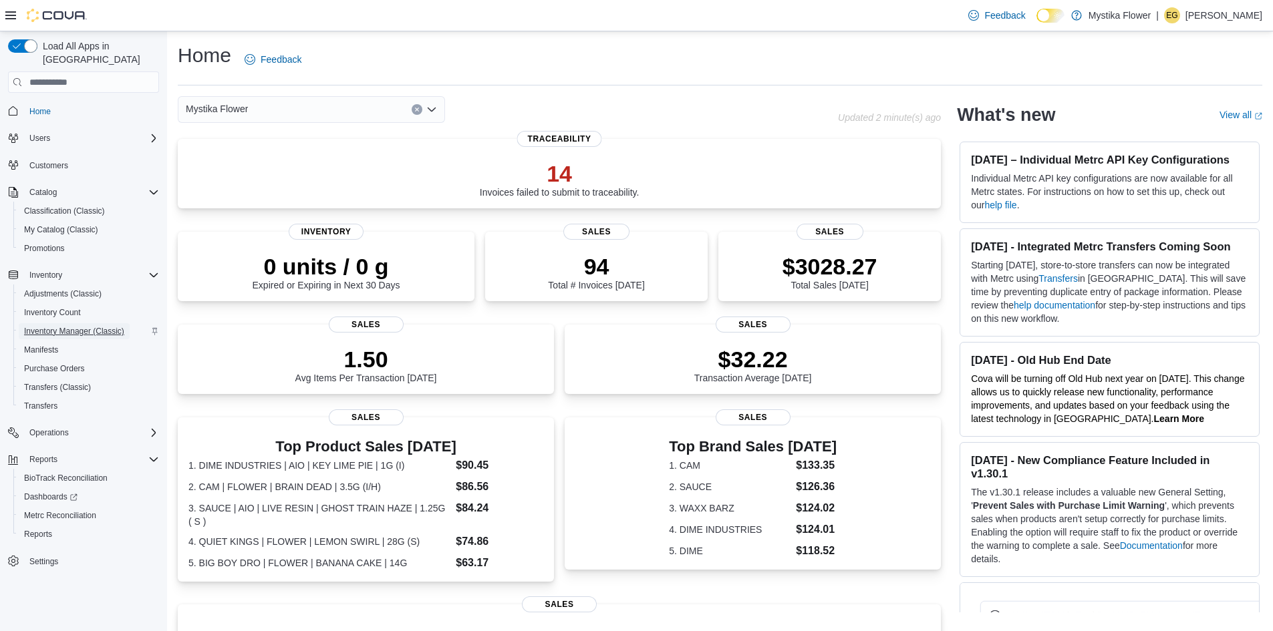
click at [94, 326] on span "Inventory Manager (Classic)" at bounding box center [74, 331] width 100 height 11
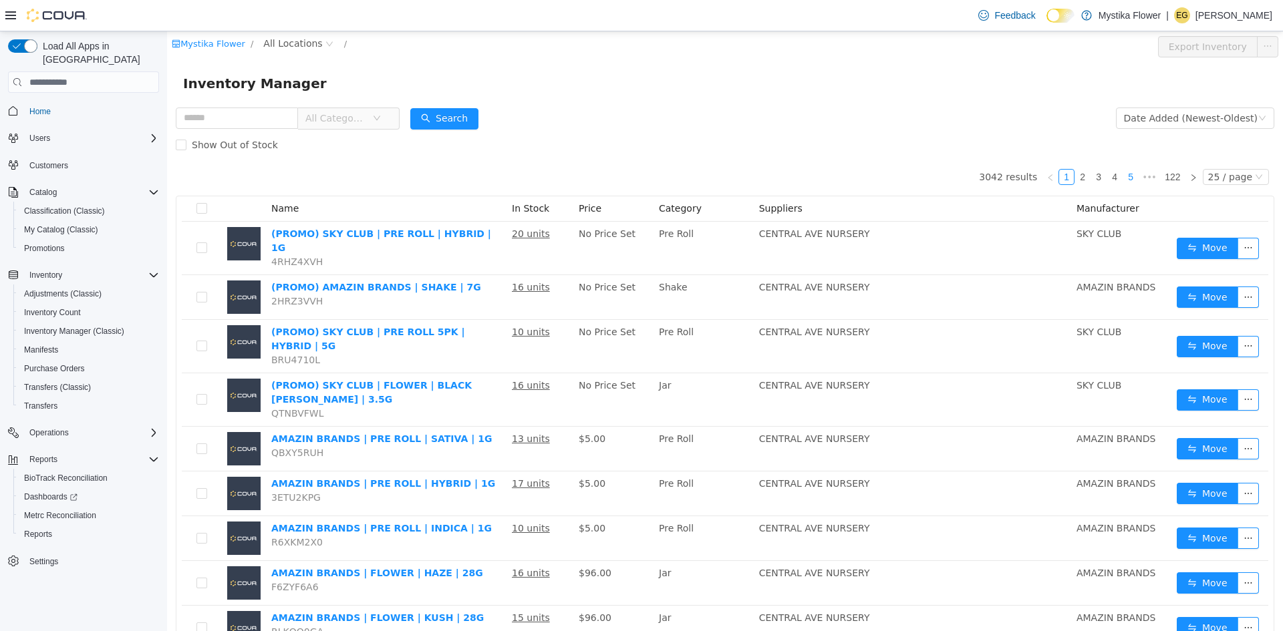
click at [1123, 178] on li "5" at bounding box center [1131, 177] width 16 height 16
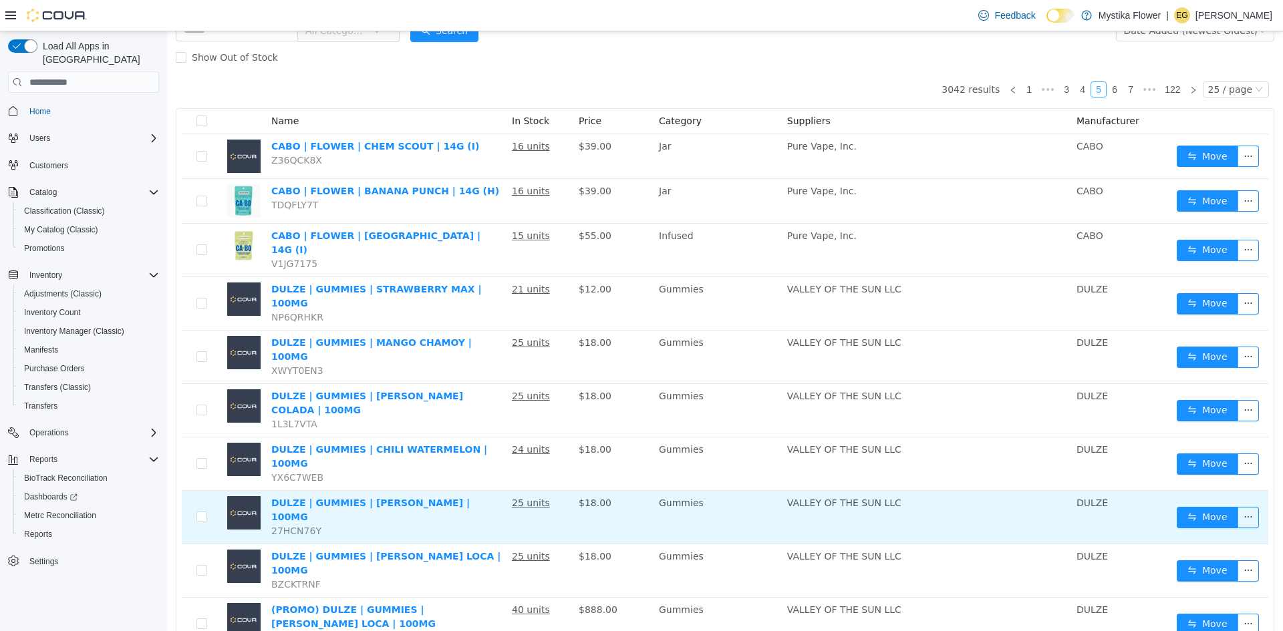
scroll to position [80, 0]
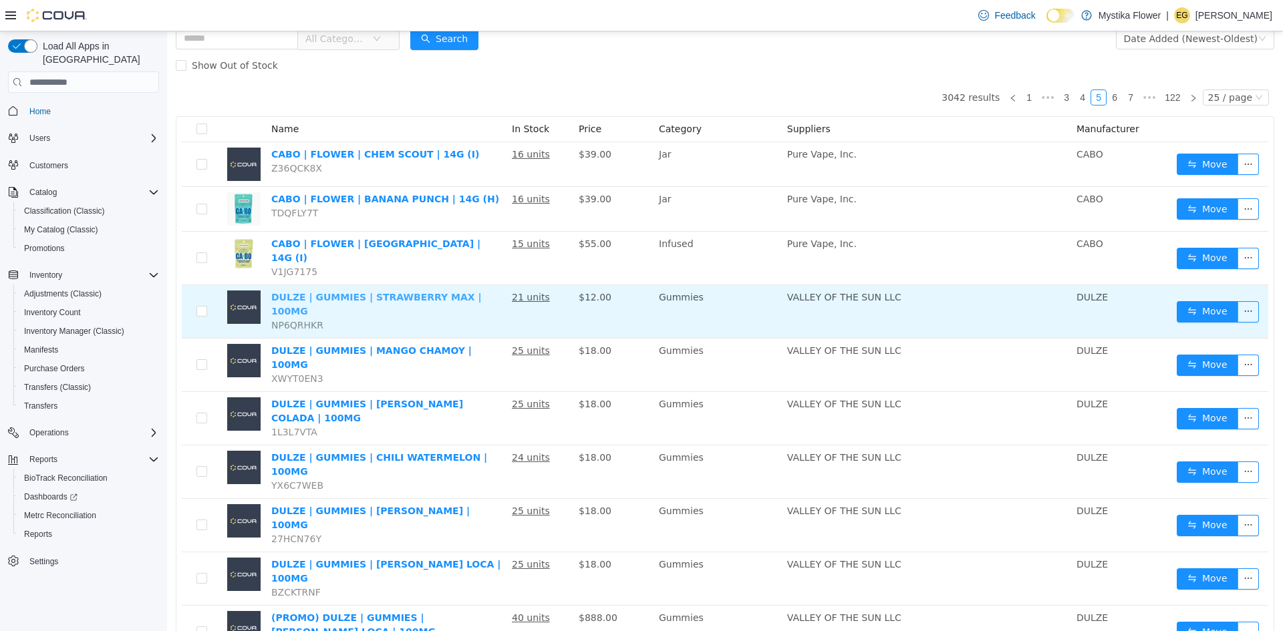
click at [348, 292] on link "DULZE | GUMMIES | STRAWBERRY MAX | 100MG" at bounding box center [376, 304] width 210 height 25
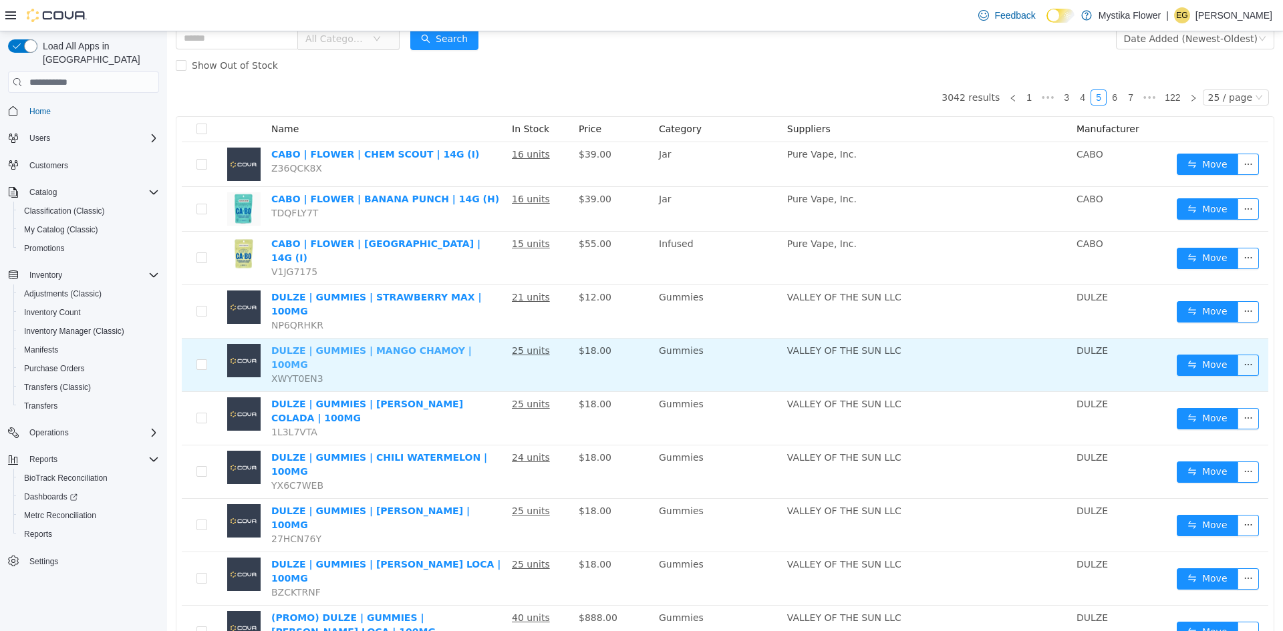
click at [387, 345] on link "DULZE | GUMMIES | MANGO CHAMOY | 100MG" at bounding box center [371, 357] width 200 height 25
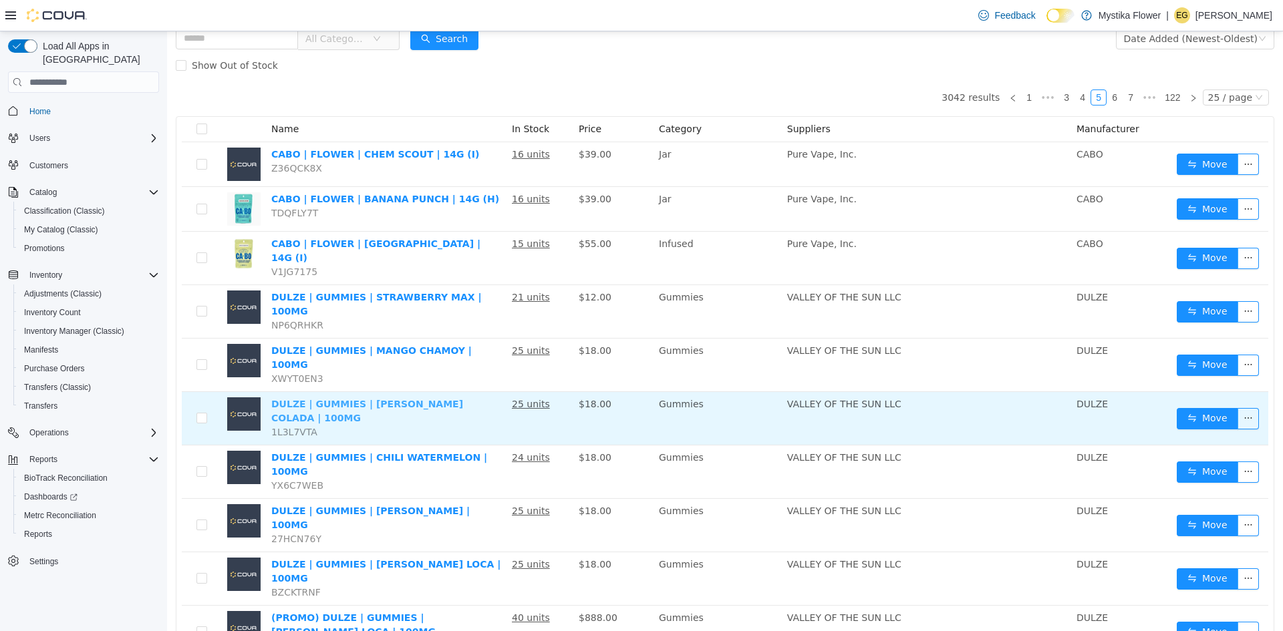
click at [378, 399] on link "DULZE | GUMMIES | PINA COLADA | 100MG" at bounding box center [367, 411] width 192 height 25
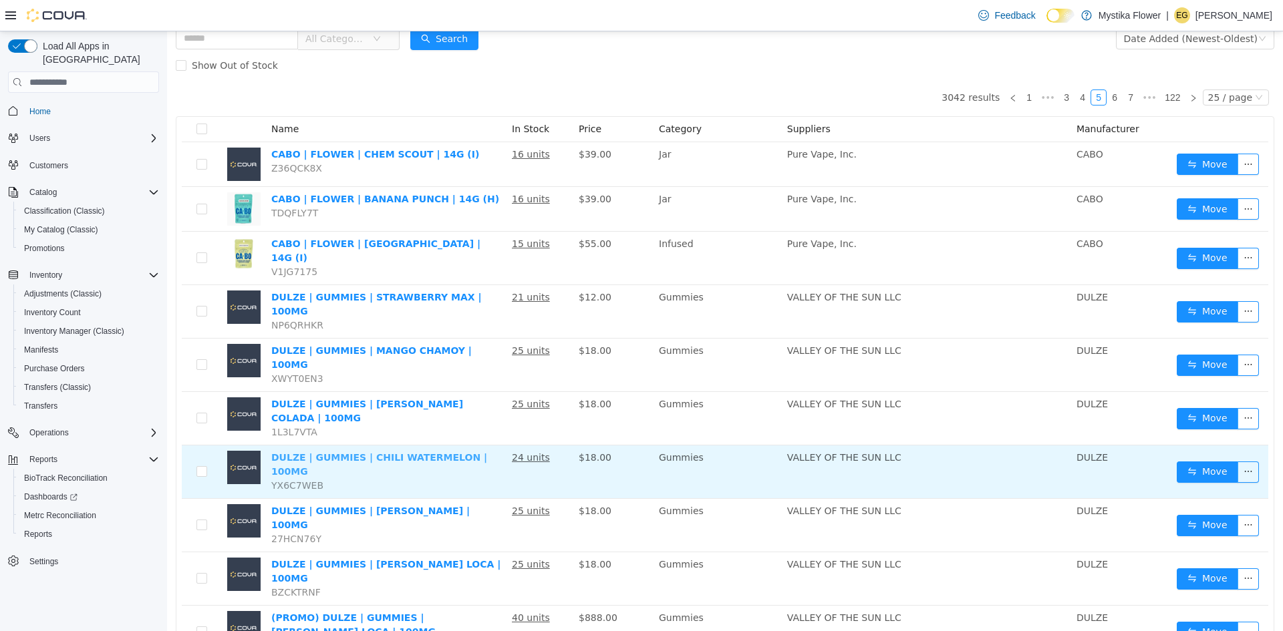
click at [380, 452] on link "DULZE | GUMMIES | CHILI WATERMELON | 100MG" at bounding box center [379, 464] width 216 height 25
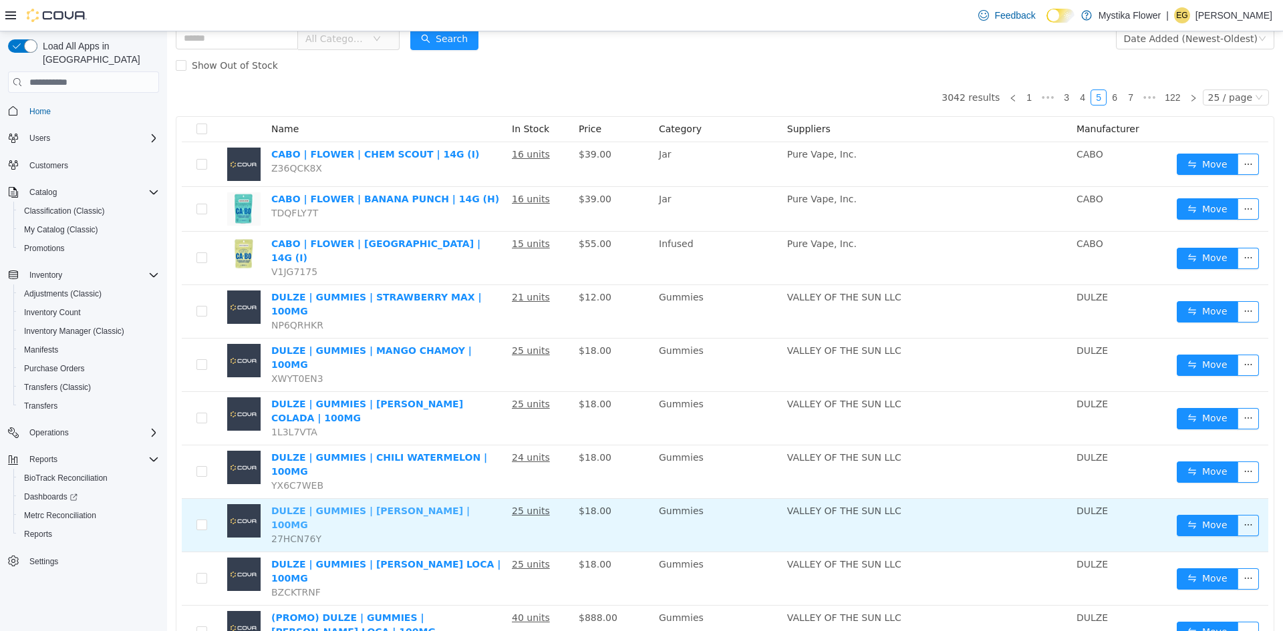
click at [380, 506] on link "DULZE | GUMMIES | MARGARITA | 100MG" at bounding box center [370, 518] width 198 height 25
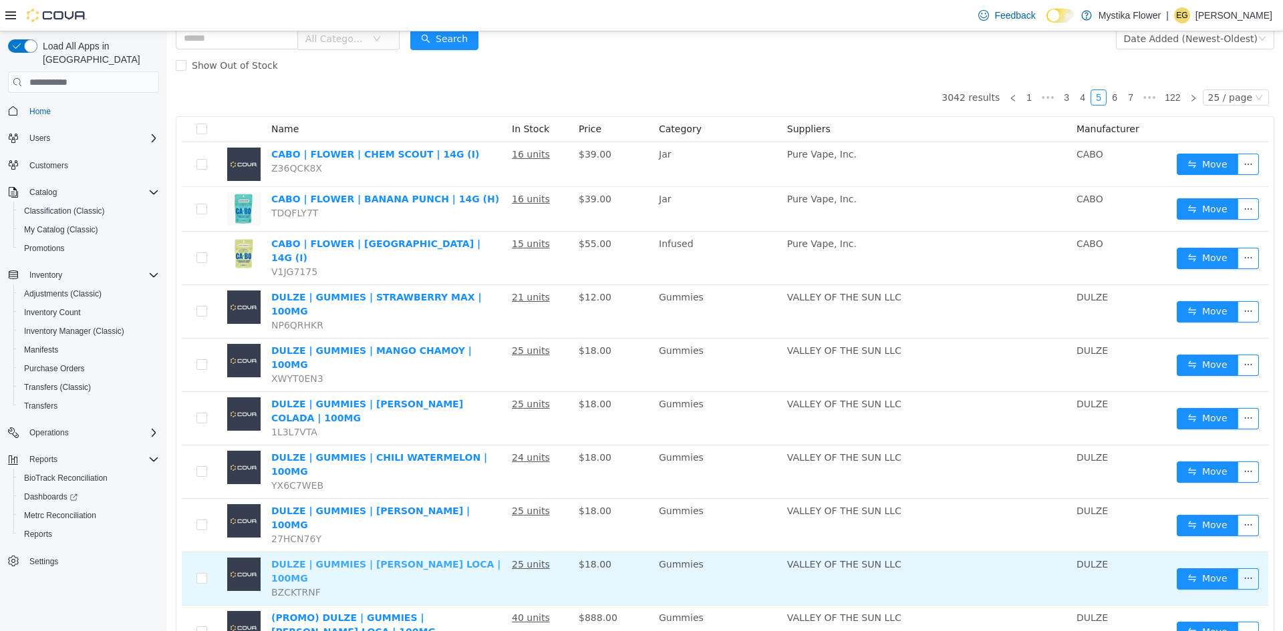
click at [359, 559] on link "DULZE | GUMMIES | PINA LOCA | 100MG" at bounding box center [385, 571] width 229 height 25
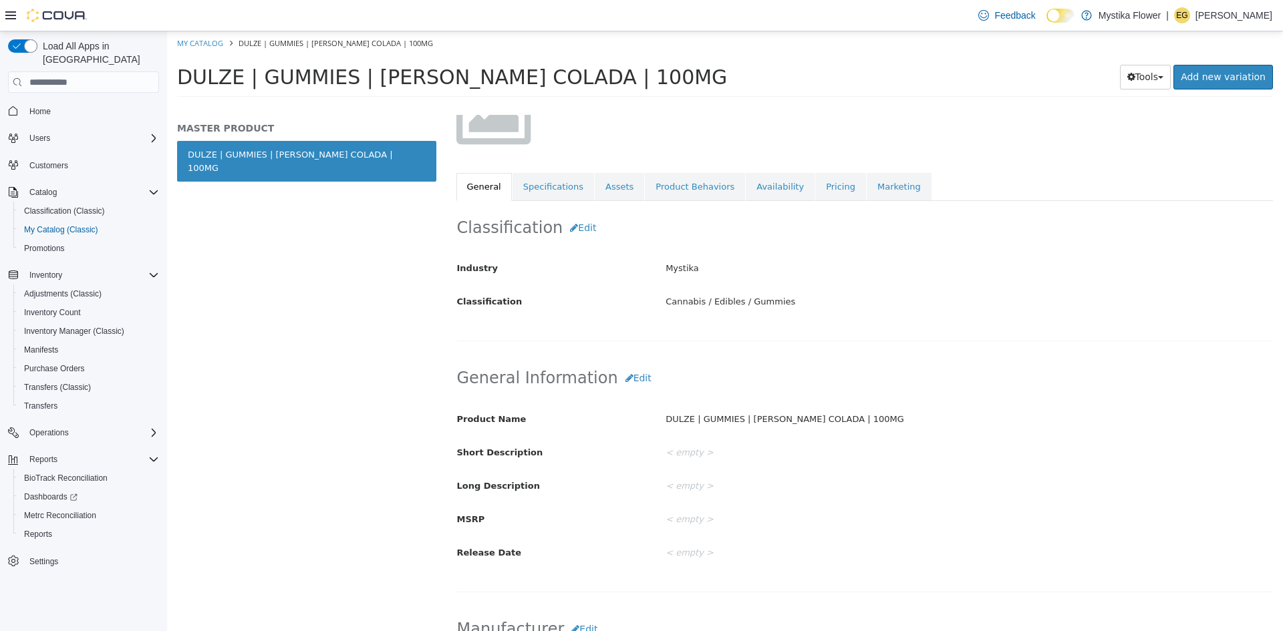
scroll to position [135, 0]
click at [649, 180] on link "Product Behaviors" at bounding box center [695, 187] width 100 height 28
click at [602, 193] on link "Assets" at bounding box center [619, 187] width 49 height 28
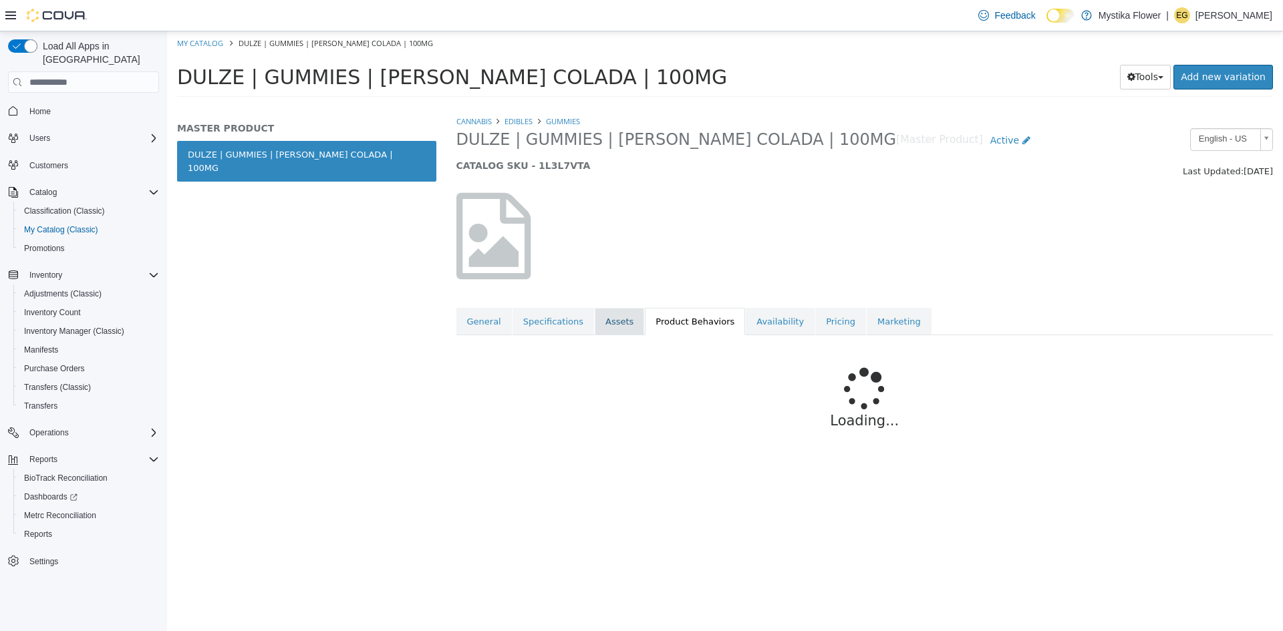
drag, startPoint x: 632, startPoint y: 323, endPoint x: 610, endPoint y: 327, distance: 22.3
click at [645, 325] on link "Product Behaviors" at bounding box center [695, 322] width 100 height 28
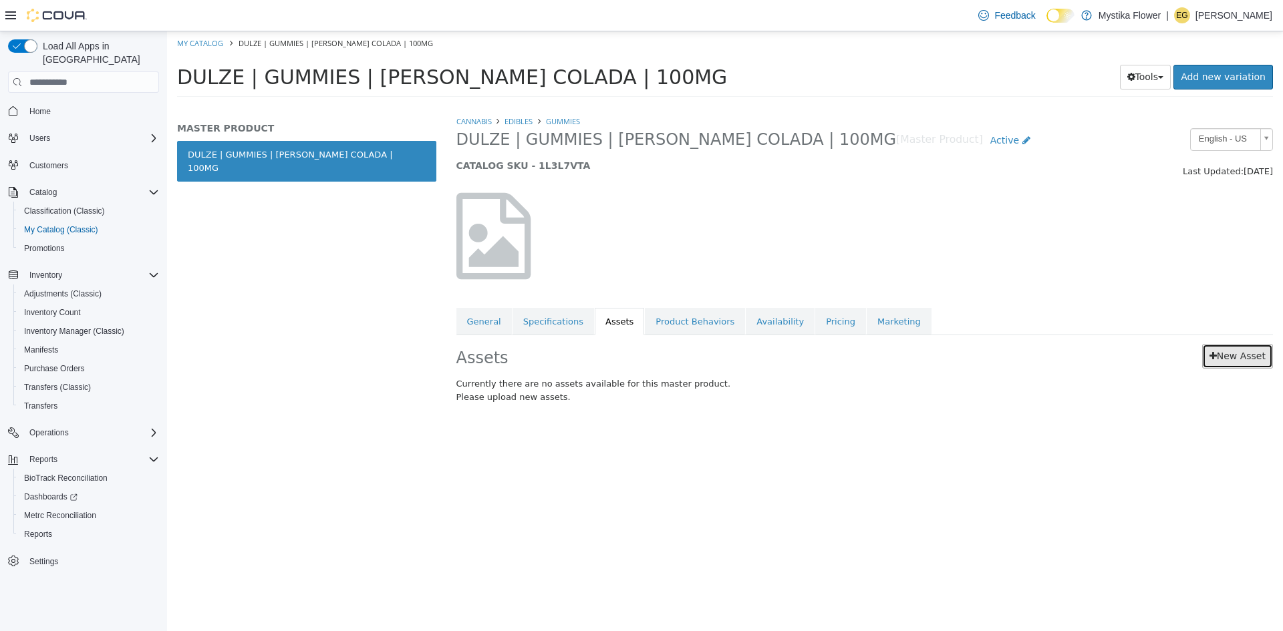
click at [1255, 355] on link "New Asset" at bounding box center [1237, 356] width 71 height 25
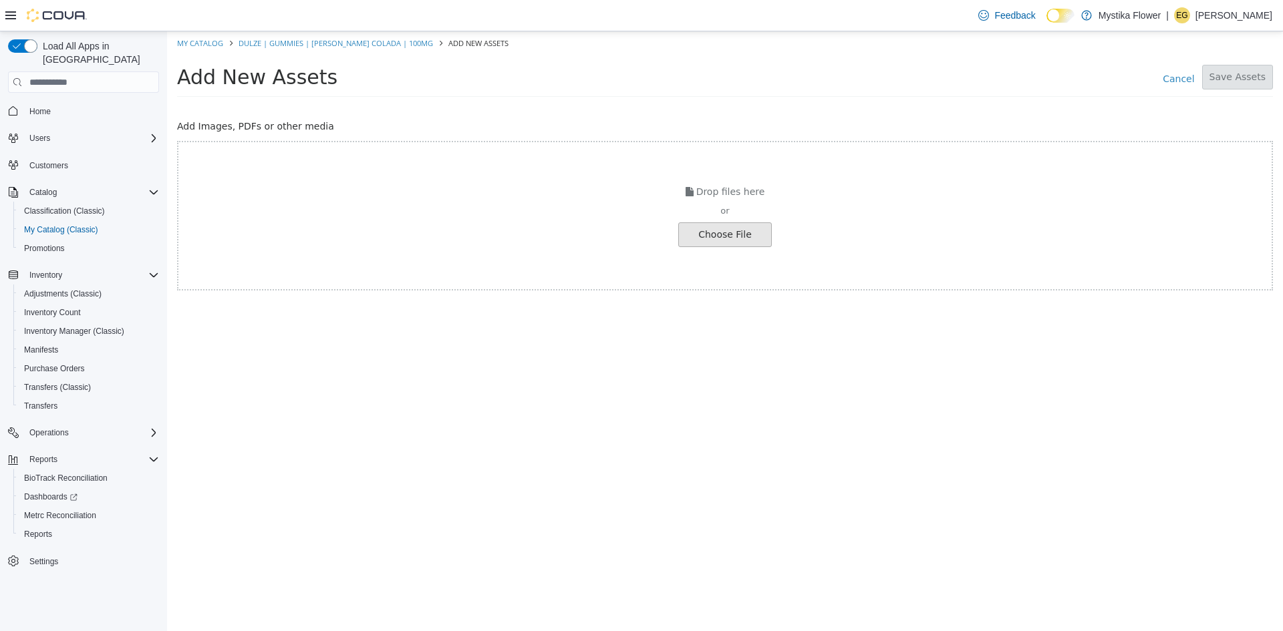
click at [725, 235] on input "file" at bounding box center [25, 234] width 1491 height 23
